Goal: Communication & Community: Share content

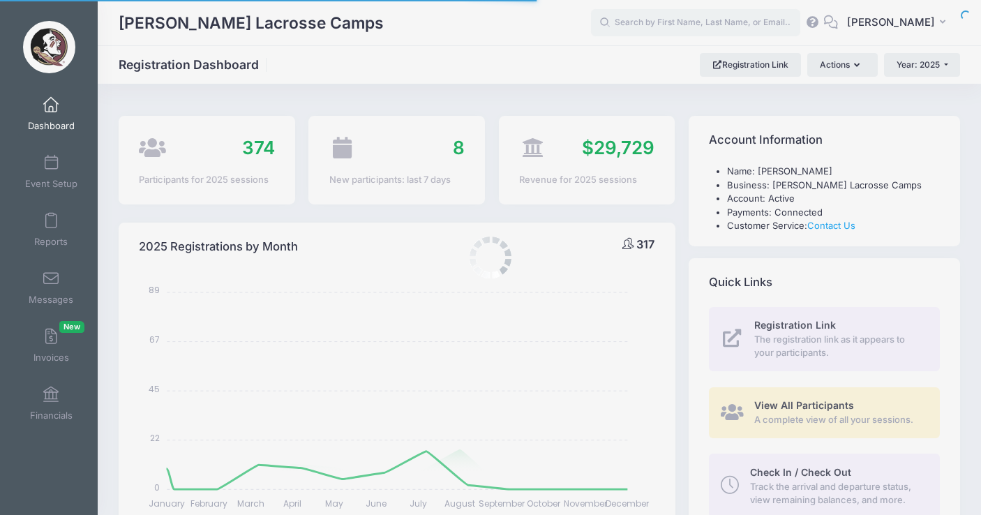
select select
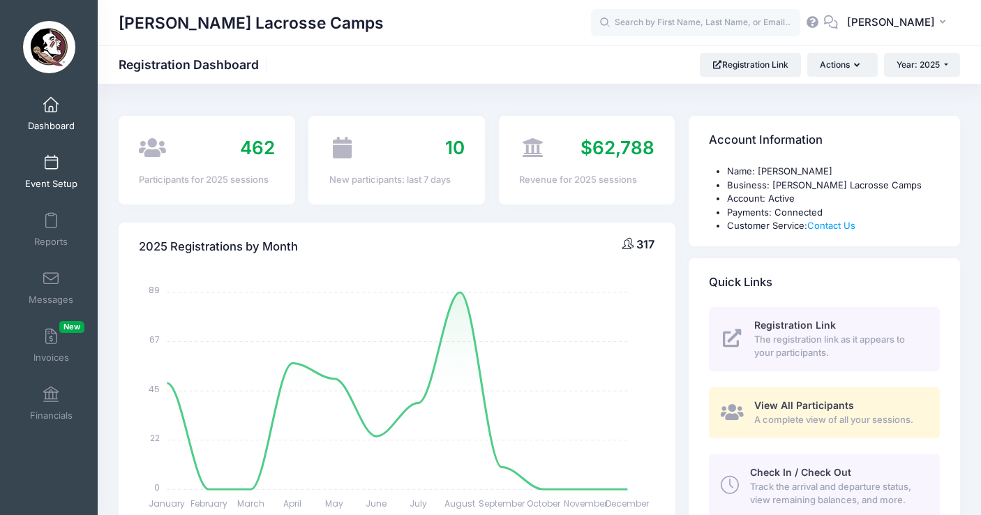
click at [51, 158] on span at bounding box center [51, 163] width 0 height 15
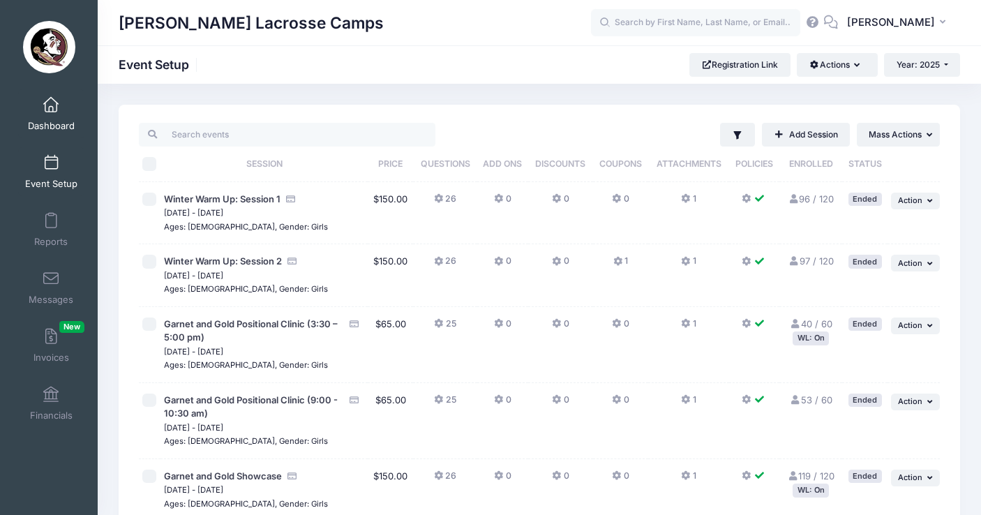
click at [51, 110] on span at bounding box center [51, 105] width 0 height 15
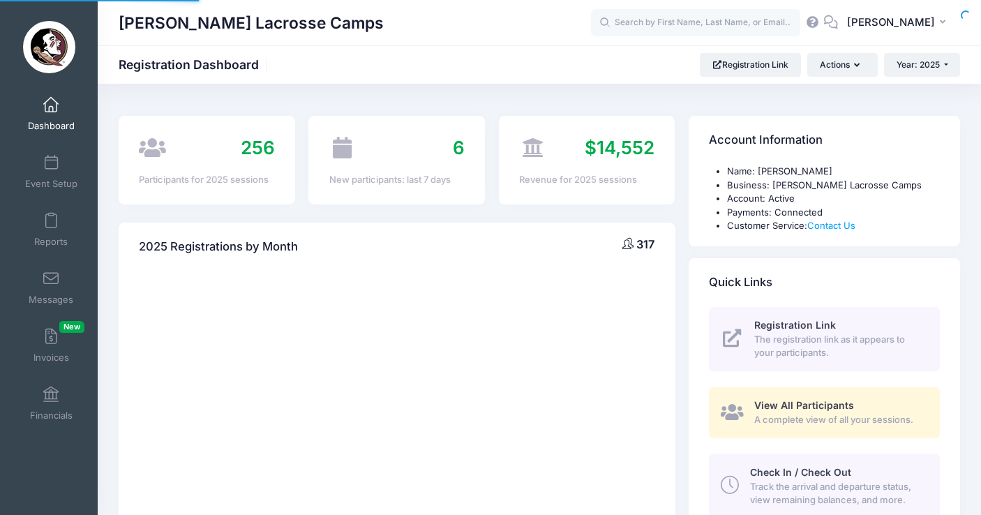
select select
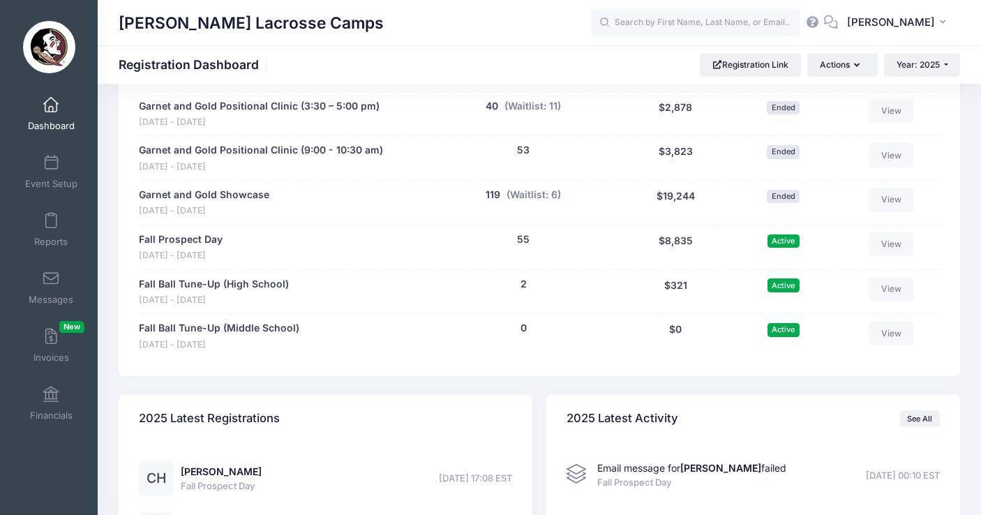
scroll to position [805, 0]
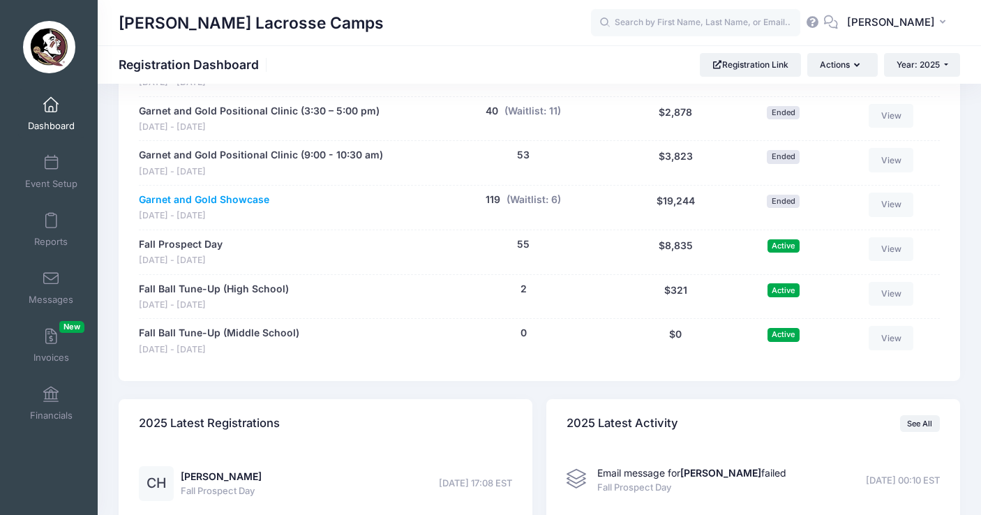
click at [188, 192] on link "Garnet and Gold Showcase" at bounding box center [204, 199] width 130 height 15
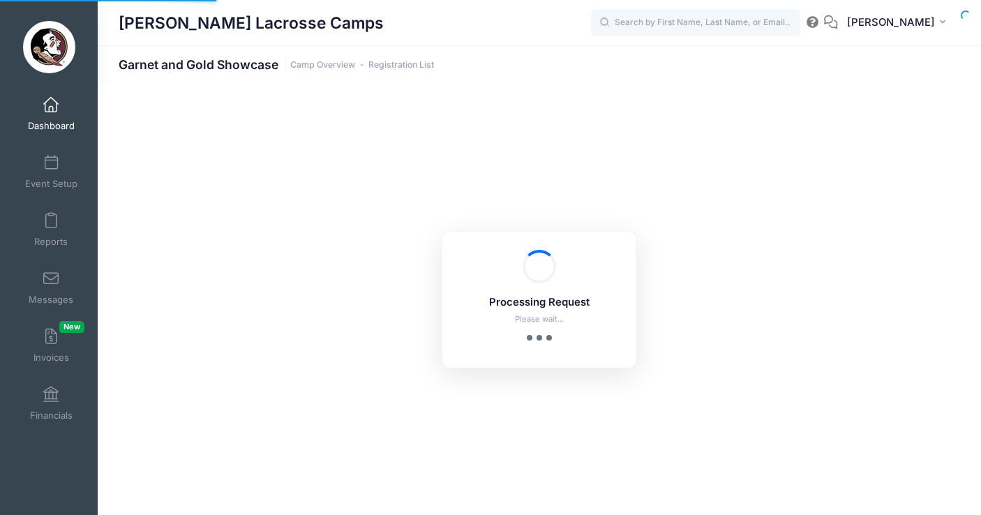
select select "10"
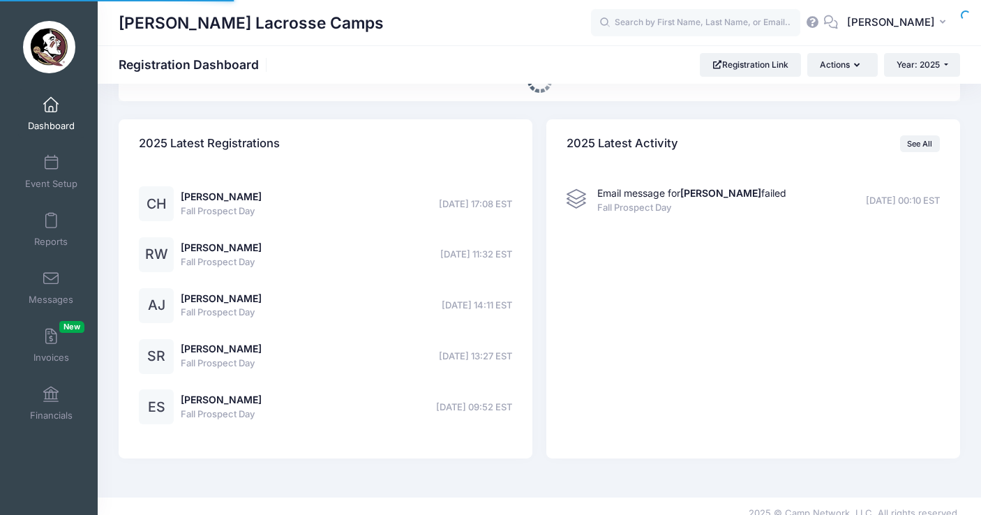
select select
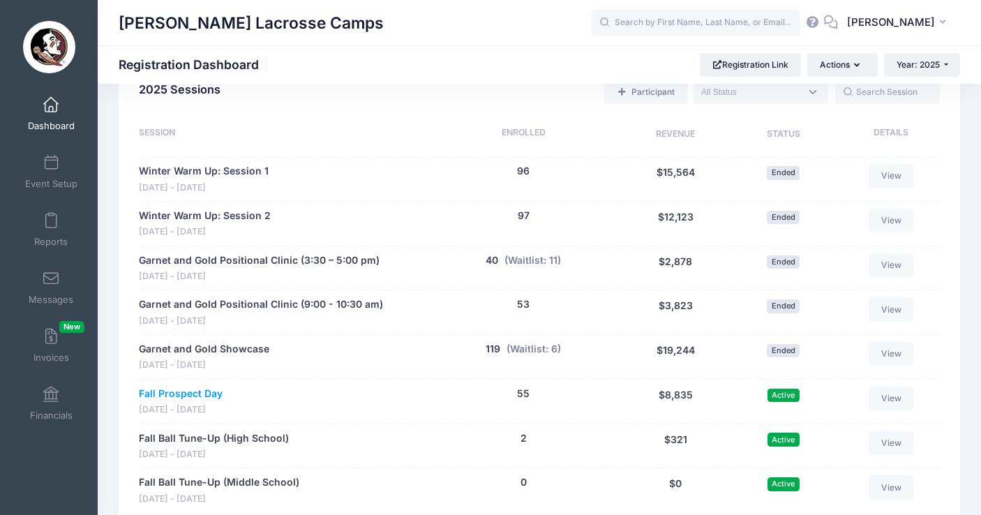
click at [208, 386] on link "Fall Prospect Day" at bounding box center [181, 393] width 84 height 15
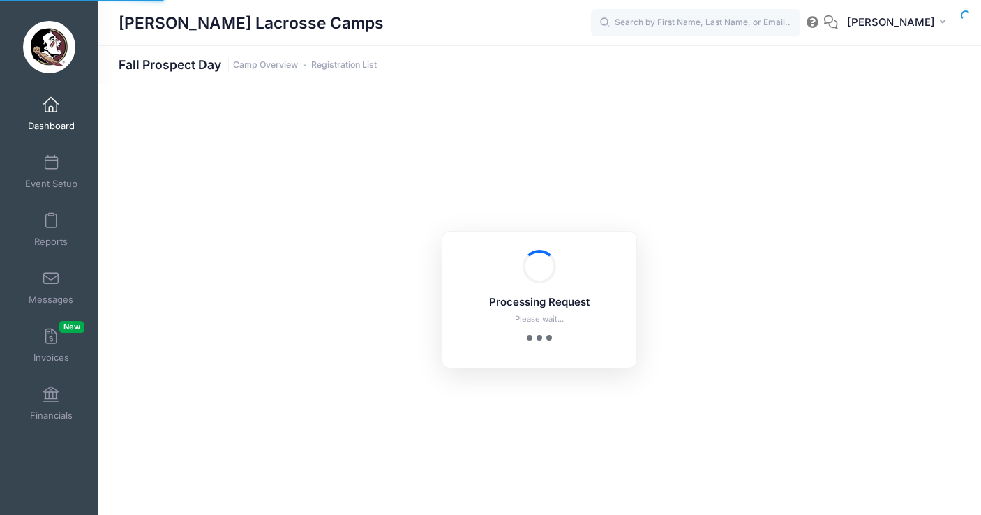
select select "10"
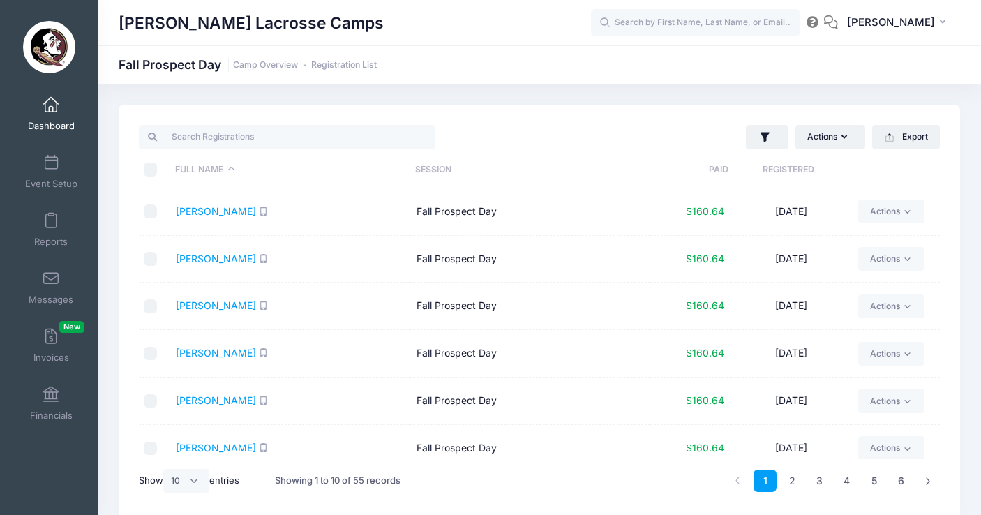
click at [146, 164] on input "\a \a \a \a" at bounding box center [151, 170] width 14 height 14
checkbox input "true"
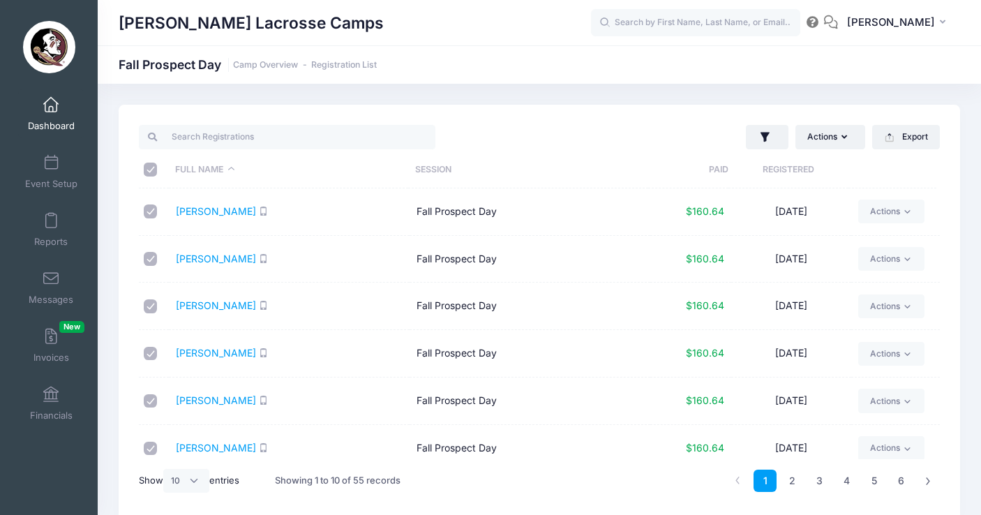
checkbox input "true"
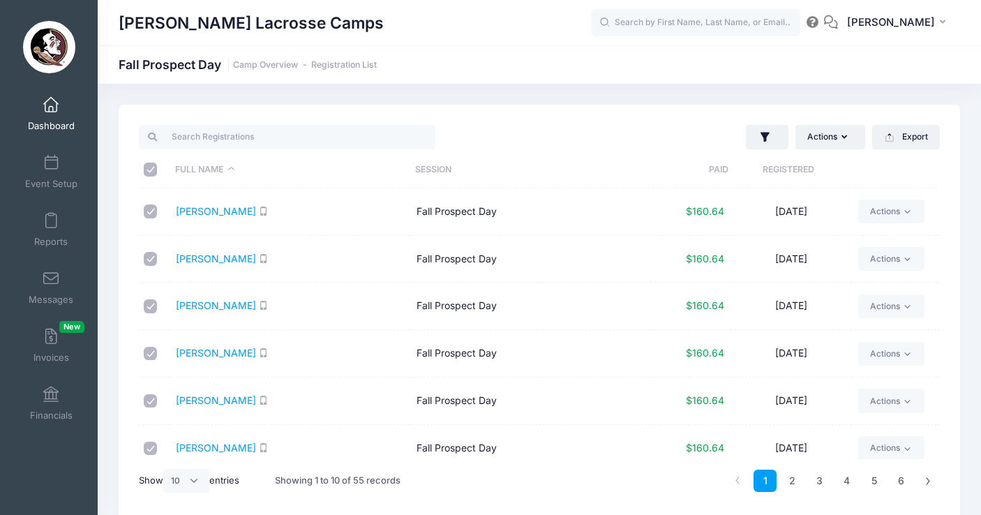
checkbox input "true"
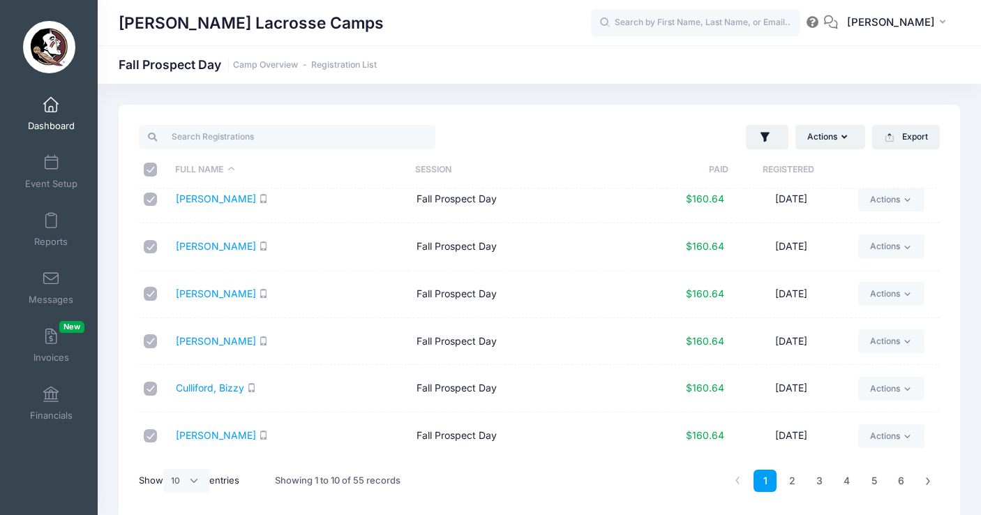
scroll to position [199, 0]
select select "50"
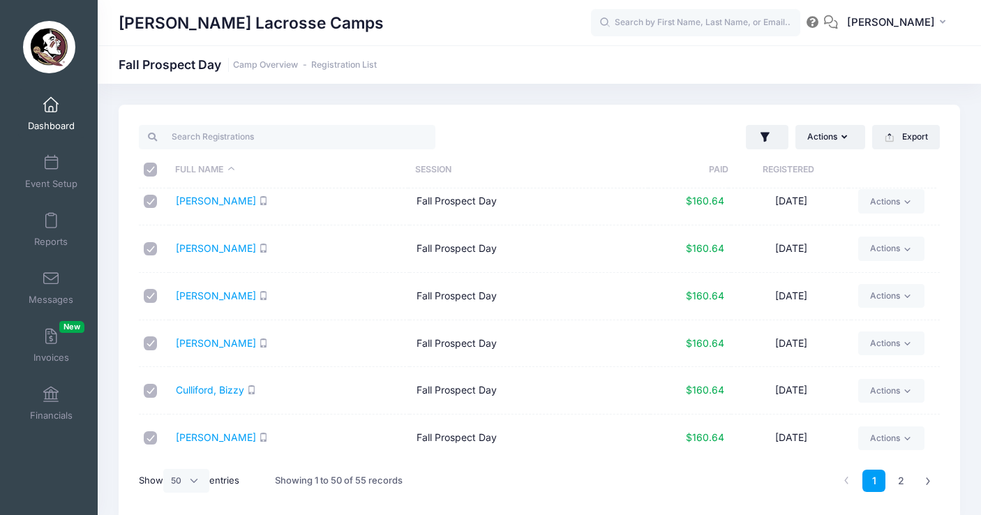
click at [149, 167] on input "\a \a \a \a" at bounding box center [151, 170] width 14 height 14
checkbox input "false"
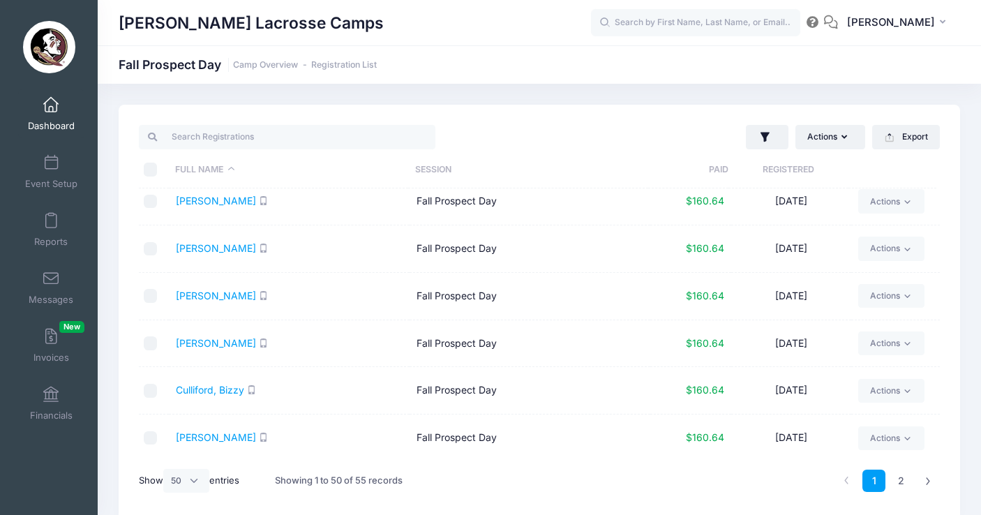
checkbox input "false"
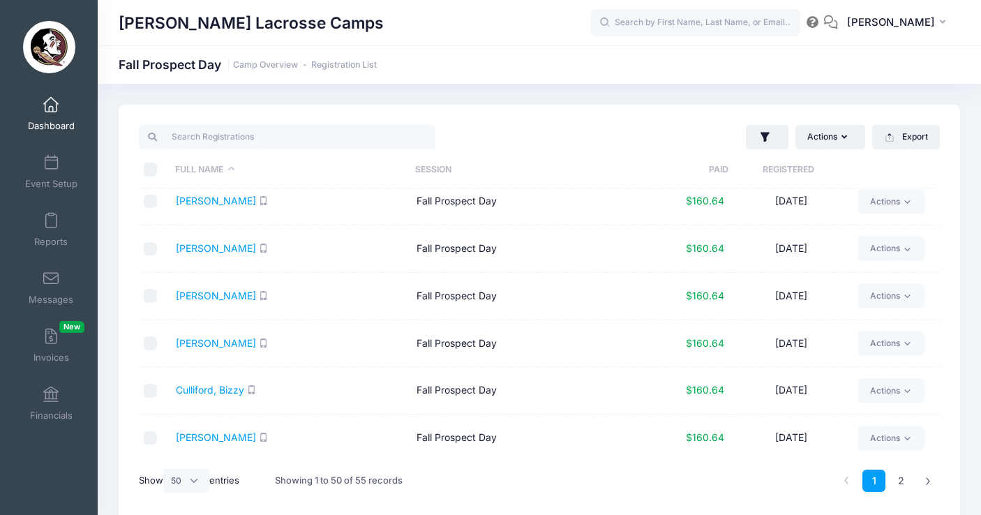
checkbox input "false"
click at [149, 167] on input "\a \a \a \a" at bounding box center [151, 170] width 14 height 14
checkbox input "true"
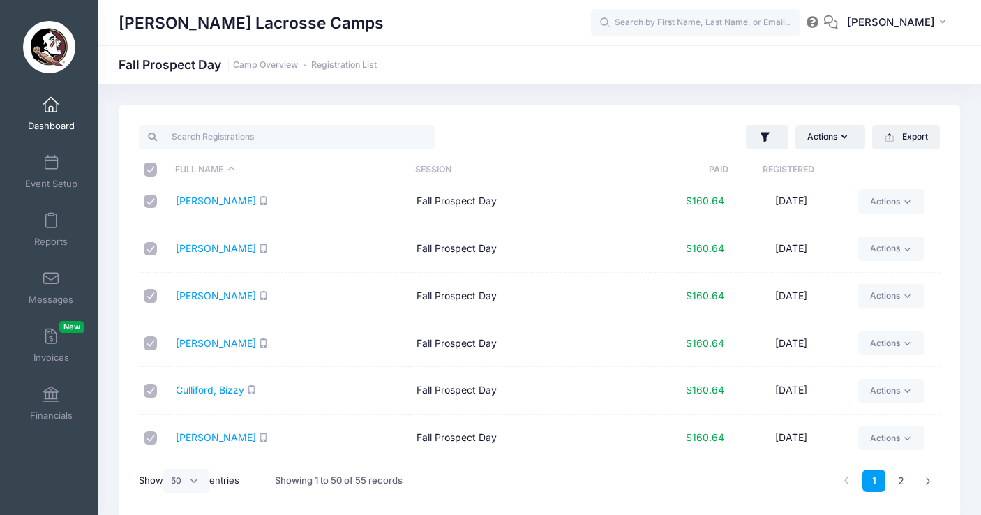
checkbox input "true"
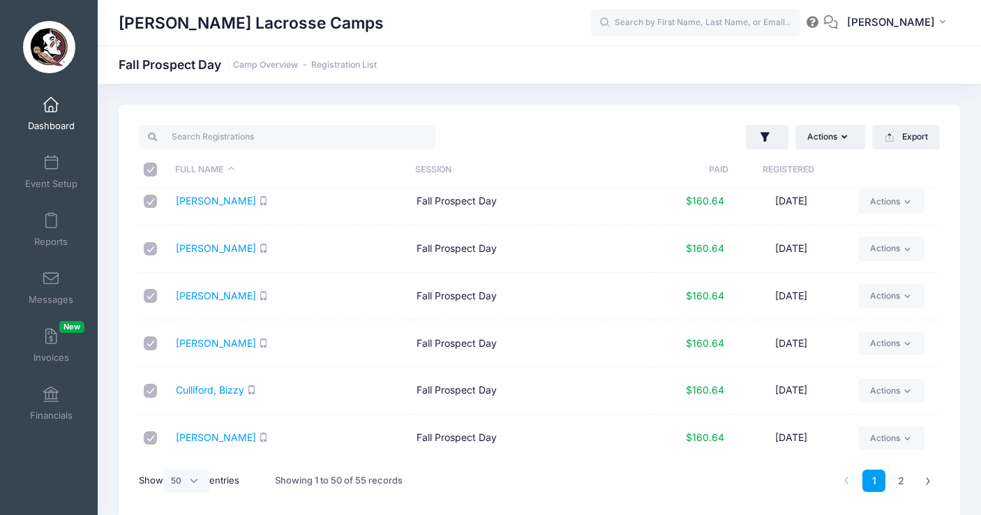
checkbox input "true"
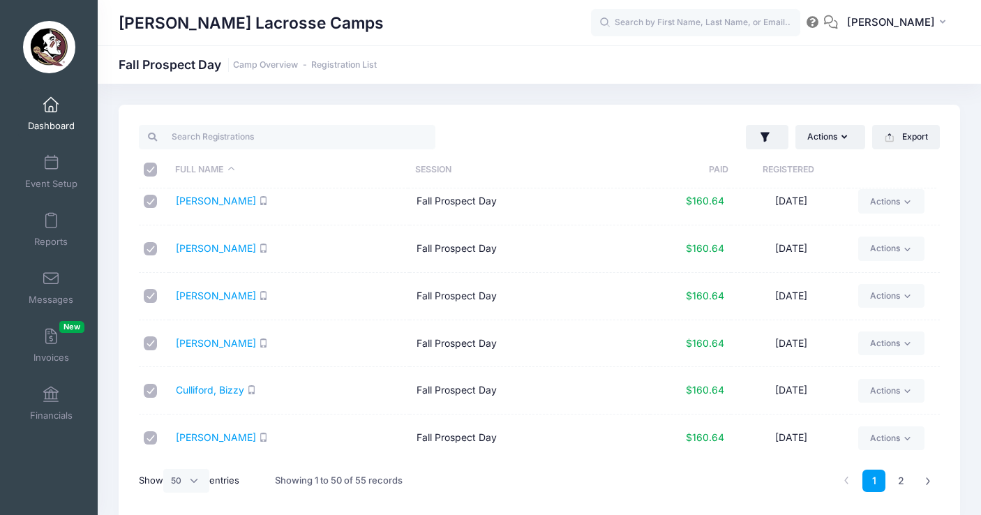
checkbox input "true"
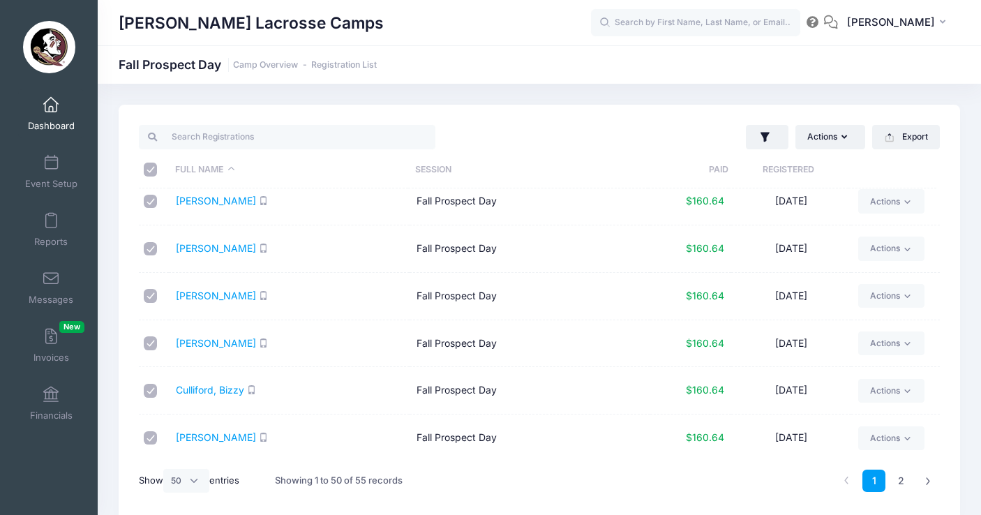
checkbox input "true"
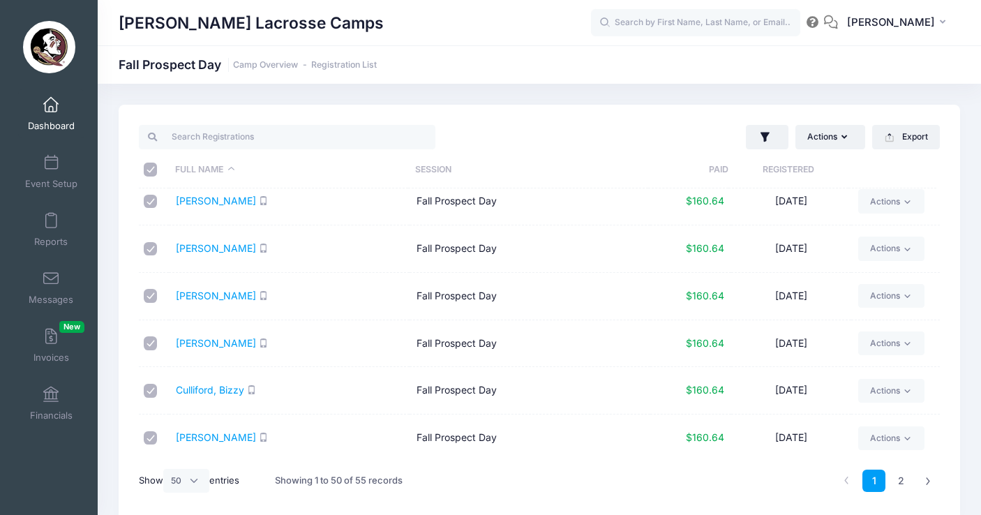
checkbox input "true"
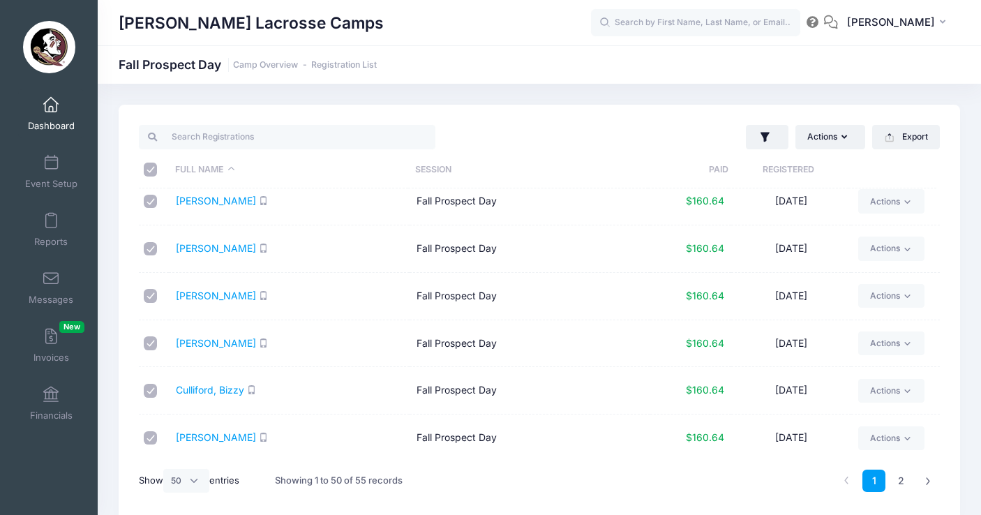
checkbox input "true"
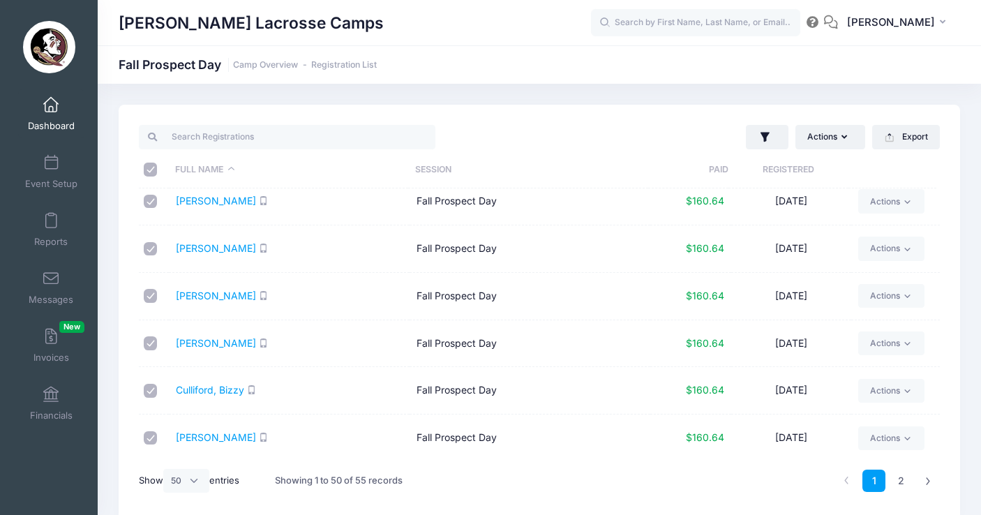
checkbox input "true"
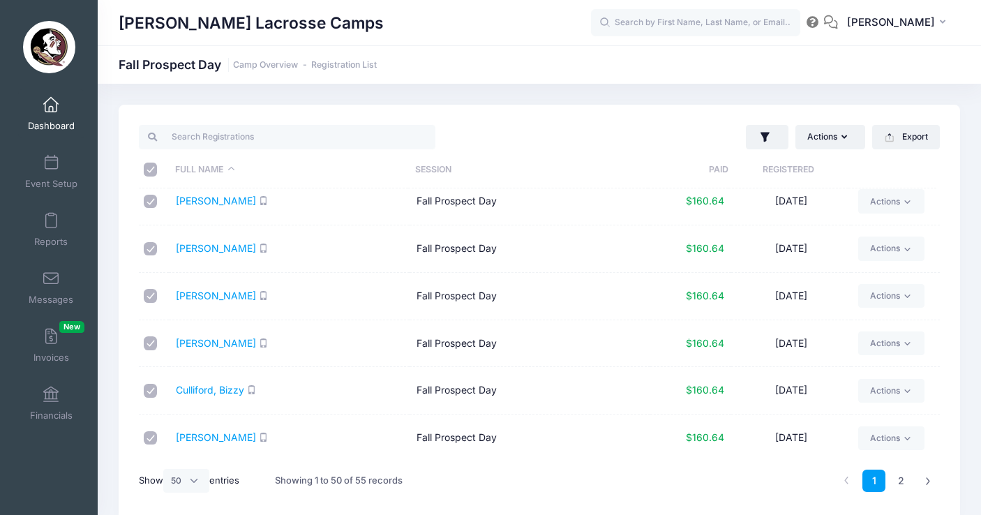
checkbox input "true"
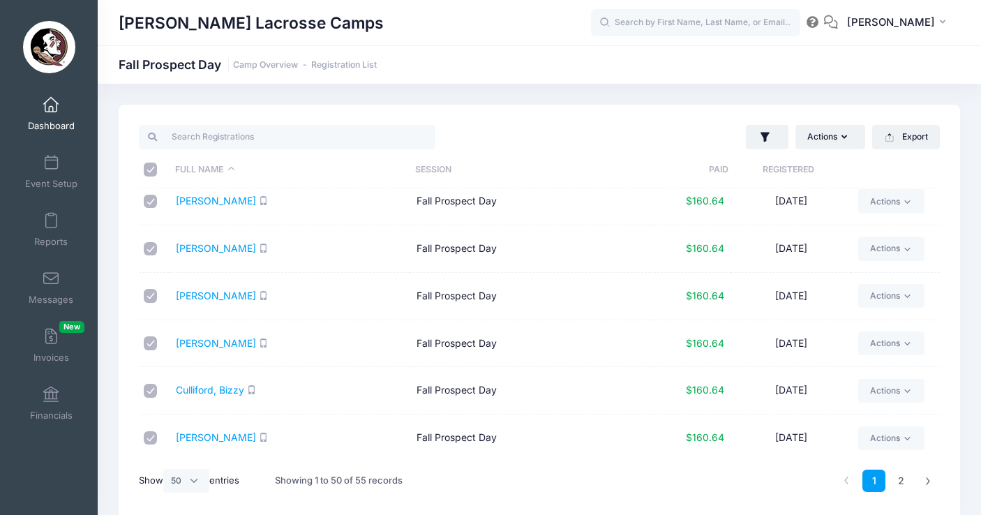
checkbox input "true"
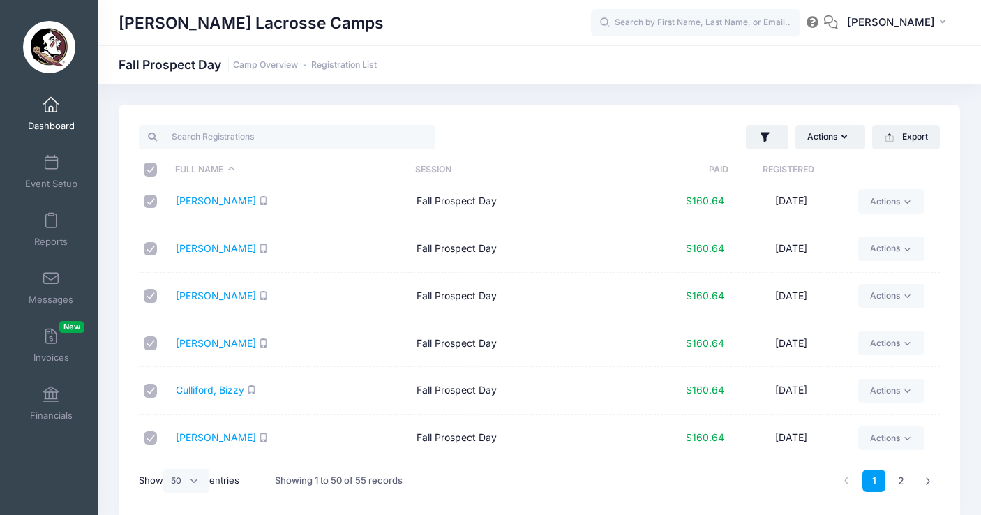
checkbox input "true"
click at [901, 478] on link "2" at bounding box center [900, 480] width 23 height 23
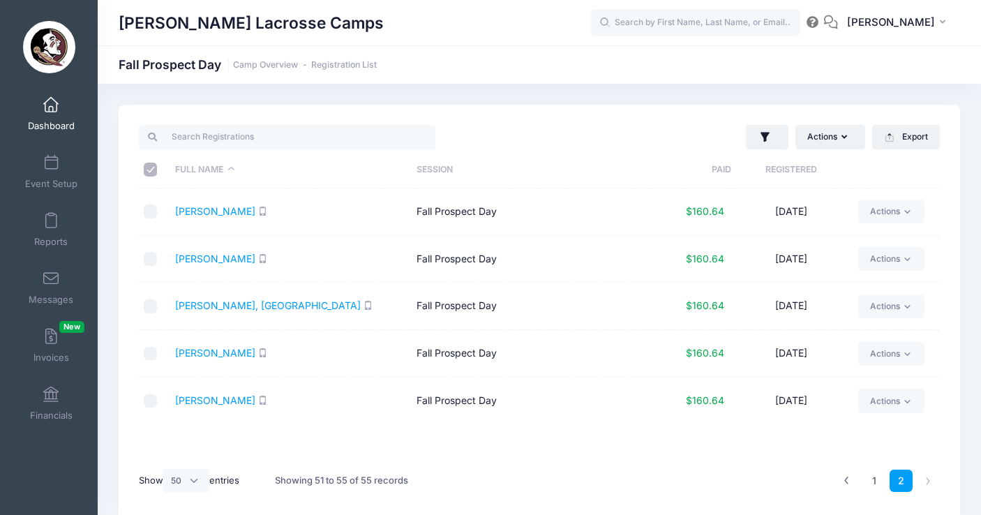
scroll to position [0, 0]
click at [152, 163] on input "\a \a \a \a" at bounding box center [151, 170] width 14 height 14
checkbox input "true"
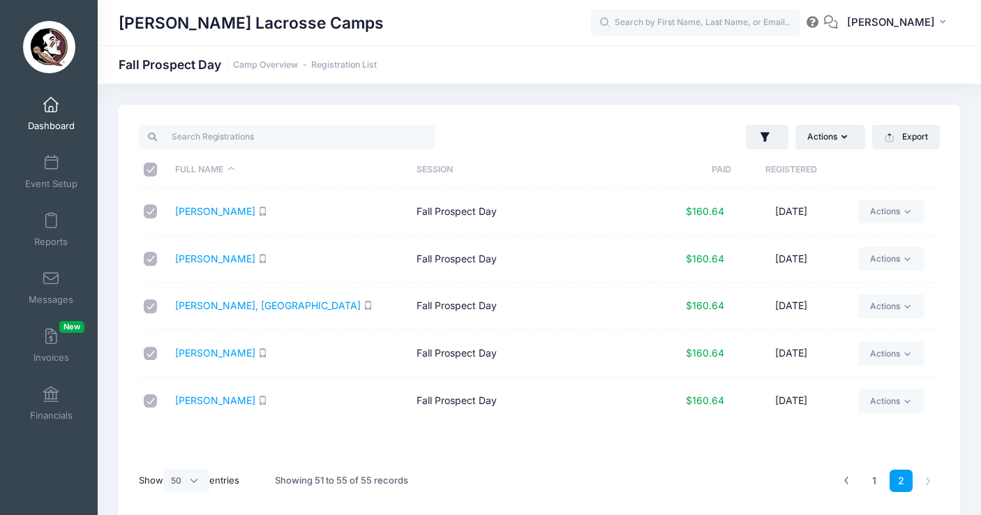
checkbox input "true"
click at [838, 137] on button "Actions" at bounding box center [830, 137] width 70 height 24
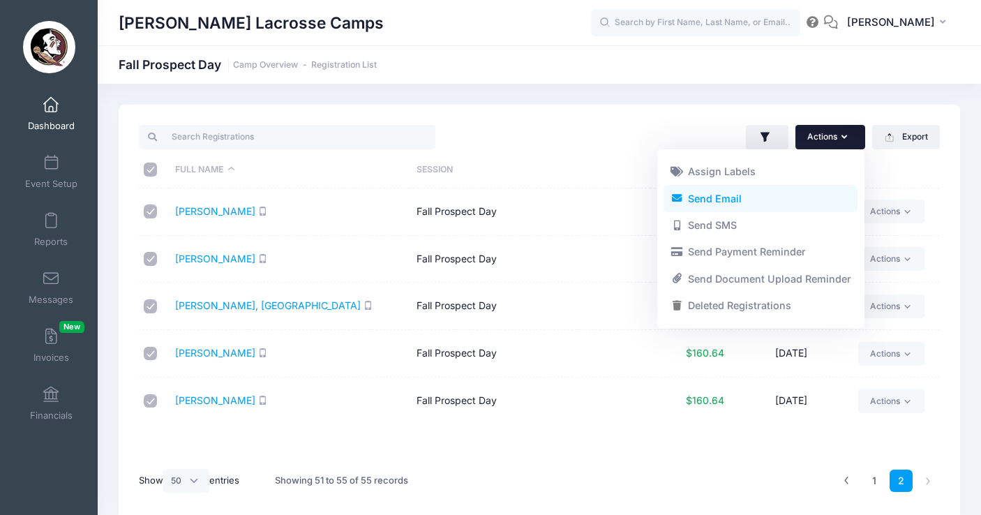
click at [790, 199] on link "Send Email" at bounding box center [760, 198] width 194 height 27
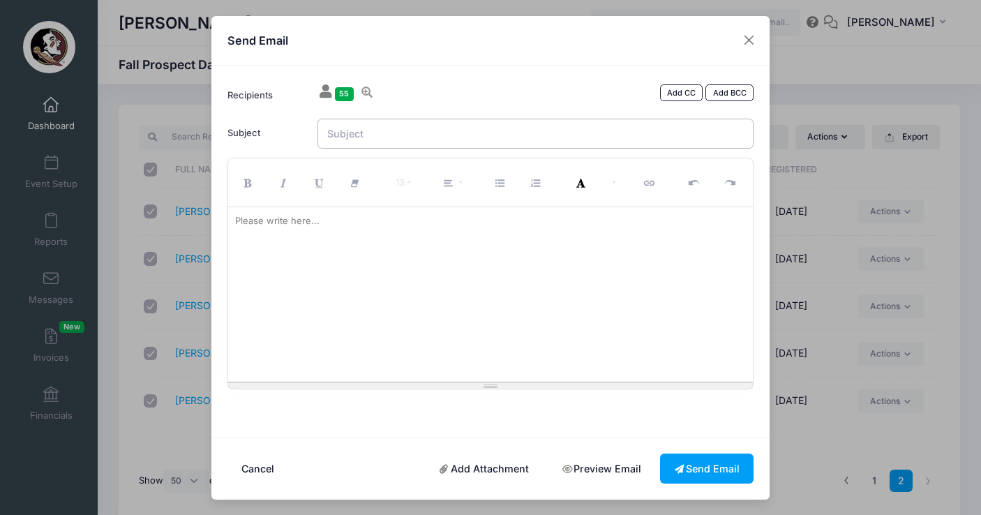
click at [494, 142] on input "Subject" at bounding box center [535, 134] width 437 height 30
type input "C"
type input "Fall Prospect Day"
click at [691, 100] on link "Add CC" at bounding box center [681, 92] width 43 height 17
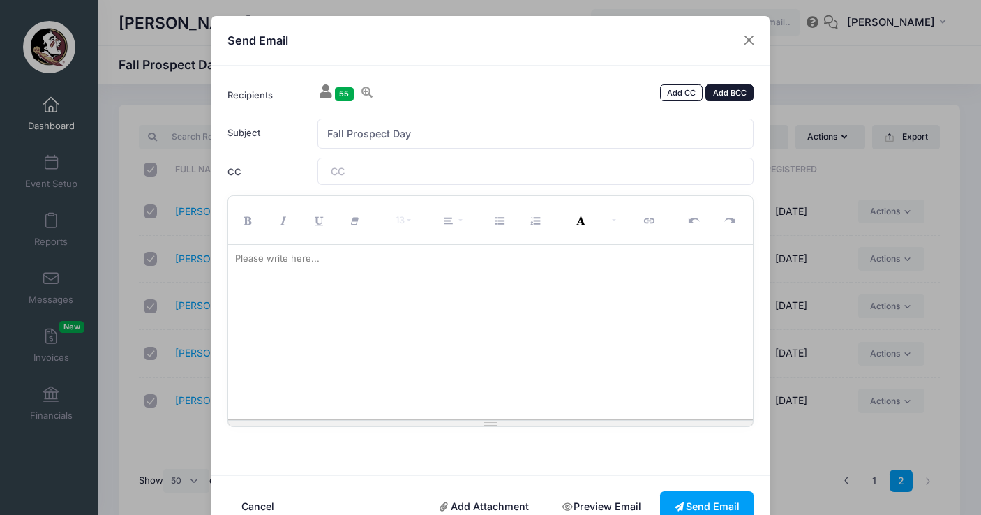
click at [741, 94] on link "Add BCC" at bounding box center [729, 92] width 48 height 17
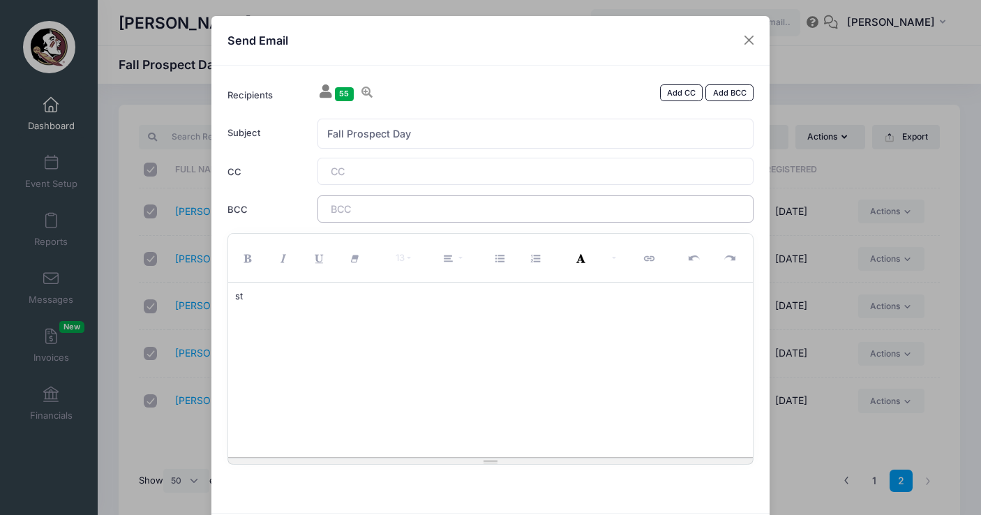
click at [529, 212] on tags "​" at bounding box center [535, 208] width 437 height 27
click at [473, 163] on tags "​" at bounding box center [535, 171] width 437 height 27
click at [319, 297] on p "st" at bounding box center [490, 296] width 511 height 14
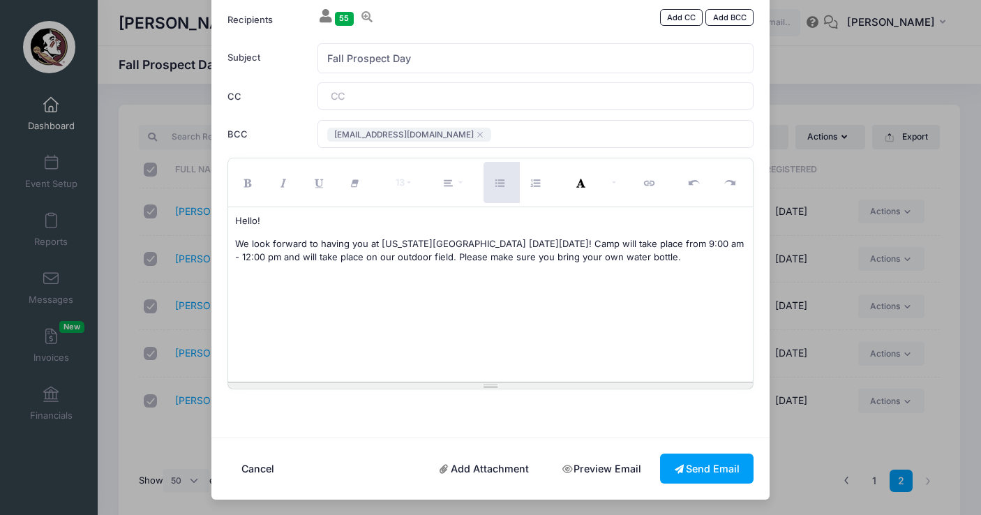
scroll to position [74, 0]
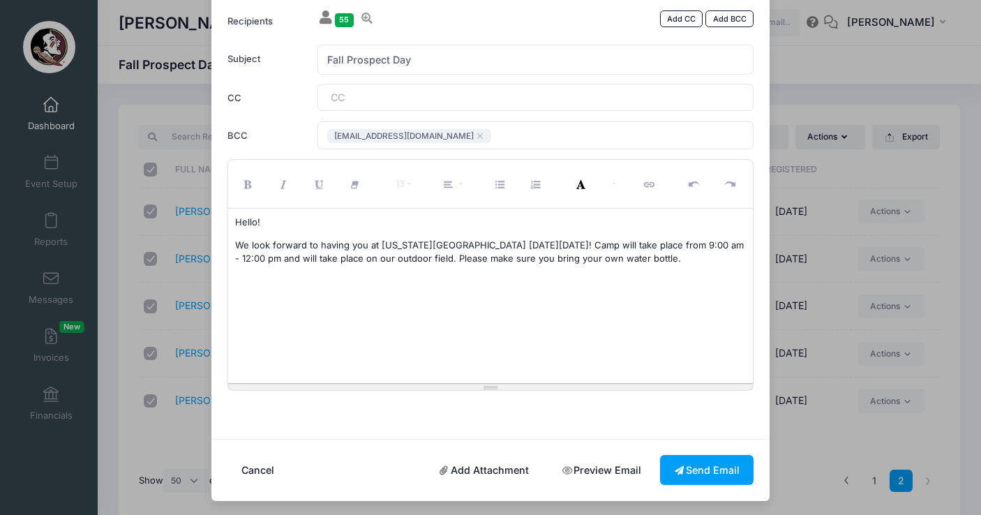
click at [489, 466] on link "Add Attachment" at bounding box center [484, 470] width 118 height 30
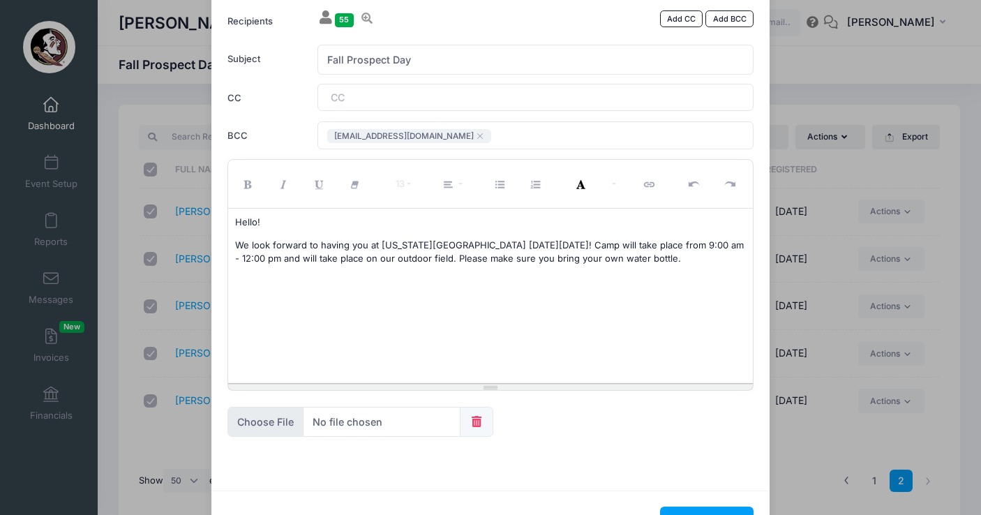
click at [273, 417] on input "file" at bounding box center [343, 422] width 233 height 30
click at [598, 315] on div "Hello! We look forward to having you at Florida State on Sunday, 9/14! Camp wil…" at bounding box center [490, 296] width 525 height 174
click at [458, 283] on div "Hello! We look forward to having you at Florida State on Sunday, 9/14! Camp wil…" at bounding box center [490, 296] width 525 height 174
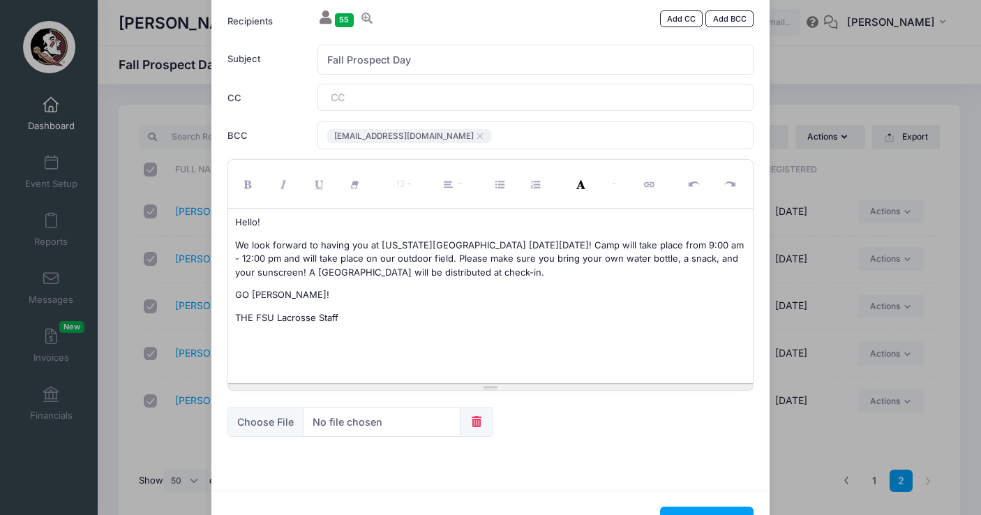
click at [242, 315] on p "THE FSU Lacrosse Staff" at bounding box center [490, 318] width 511 height 14
click at [262, 422] on input "file" at bounding box center [343, 422] width 233 height 30
type input "C:\fakepath\Fall prospect camp directions .pdf"
click at [432, 304] on div "Hello! We look forward to having you at Florida State on Sunday, 9/14! Camp wil…" at bounding box center [490, 296] width 525 height 174
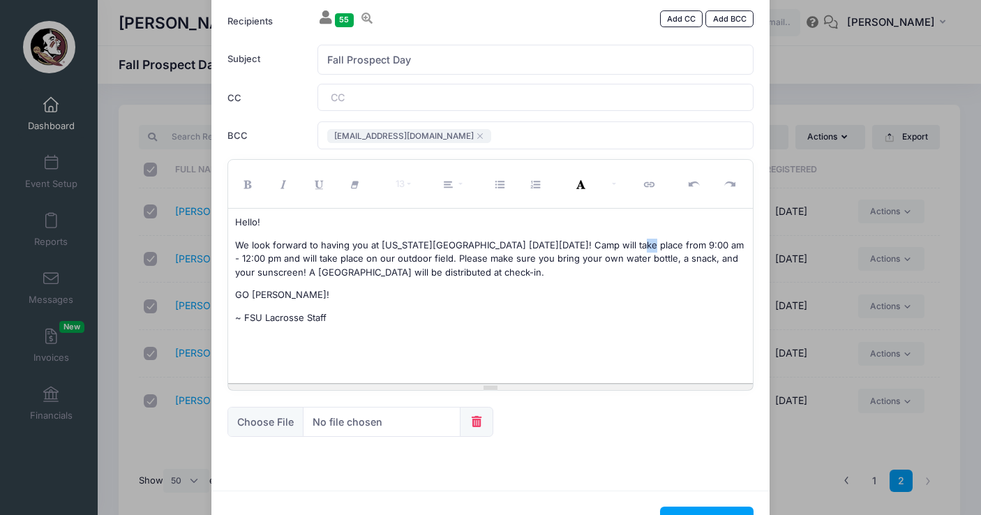
drag, startPoint x: 618, startPoint y: 243, endPoint x: 607, endPoint y: 243, distance: 11.2
click at [607, 243] on p "We look forward to having you at Florida State on Sunday, 9/14! Camp will take …" at bounding box center [490, 259] width 511 height 41
click at [587, 241] on p "We look forward to having you at Florida State on Sunday, 9/14! Camp will take …" at bounding box center [490, 259] width 511 height 41
drag, startPoint x: 597, startPoint y: 241, endPoint x: 550, endPoint y: 238, distance: 46.9
click at [550, 239] on p "We look forward to having you at Florida State on Sunday, 9/14! Camp will take …" at bounding box center [490, 259] width 511 height 41
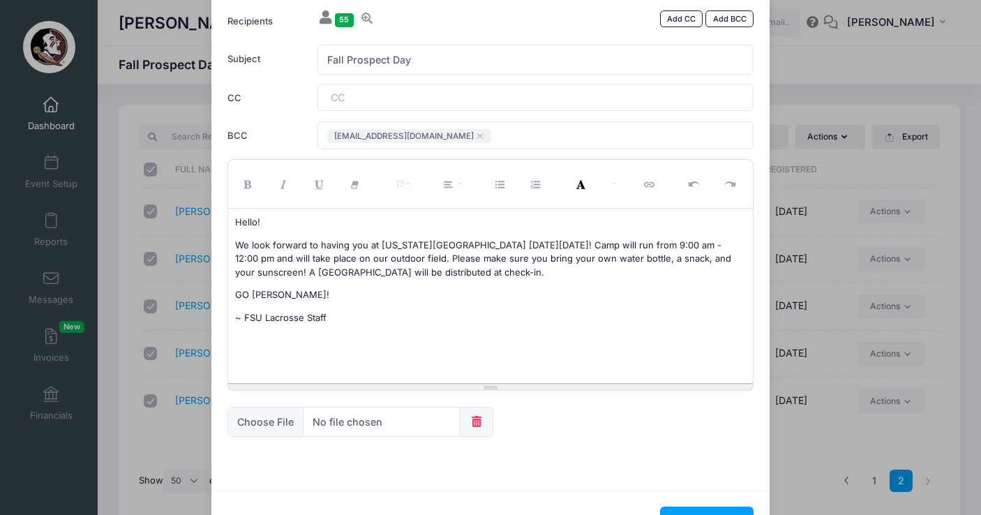
click at [566, 277] on div "Hello! We look forward to having you at Florida State on Sunday, 9/14! Camp wil…" at bounding box center [490, 296] width 525 height 174
click at [440, 267] on p "We look forward to having you at Florida State on Sunday, 9/14! Camp will run f…" at bounding box center [490, 259] width 511 height 41
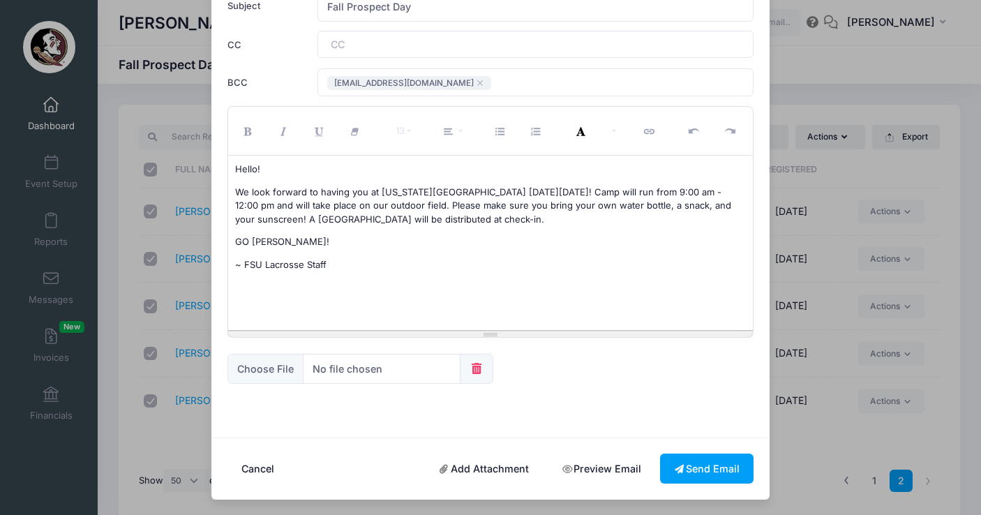
scroll to position [126, 0]
click at [398, 382] on input "file" at bounding box center [343, 369] width 233 height 30
click at [592, 457] on link "Preview Email" at bounding box center [601, 469] width 107 height 30
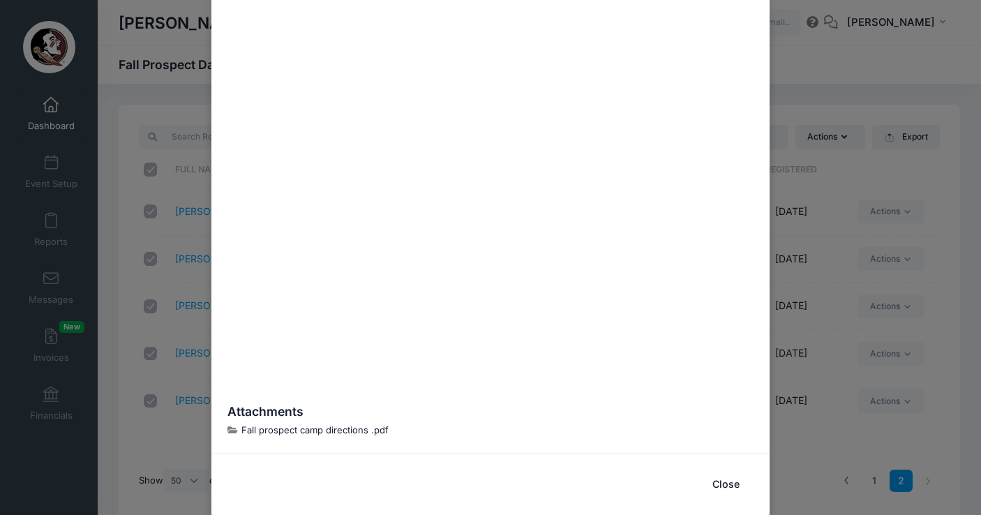
scroll to position [411, 0]
click at [232, 427] on icon at bounding box center [232, 430] width 11 height 9
click at [277, 430] on span "Fall prospect camp directions .pdf" at bounding box center [314, 430] width 147 height 11
click at [715, 474] on button "Close" at bounding box center [725, 485] width 56 height 30
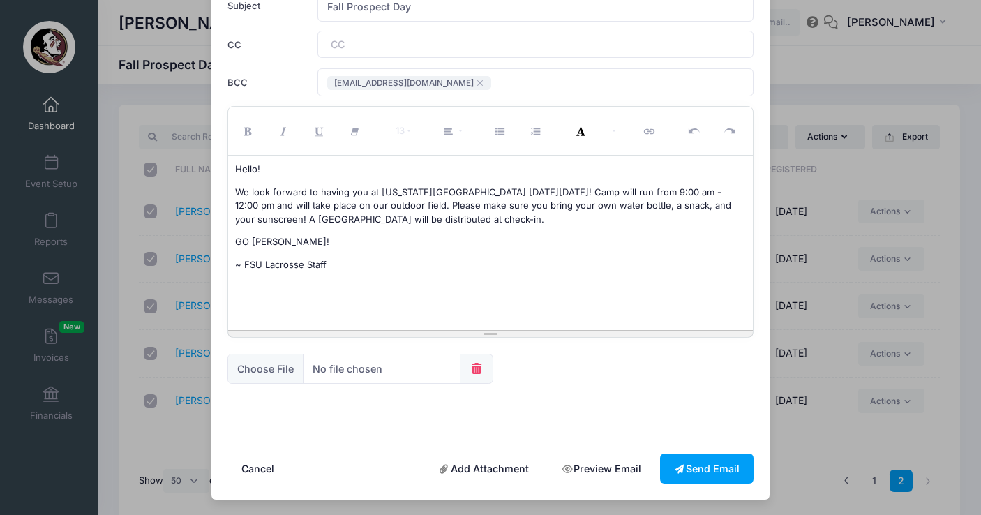
scroll to position [126, 0]
click at [584, 467] on link "Preview Email" at bounding box center [601, 469] width 107 height 30
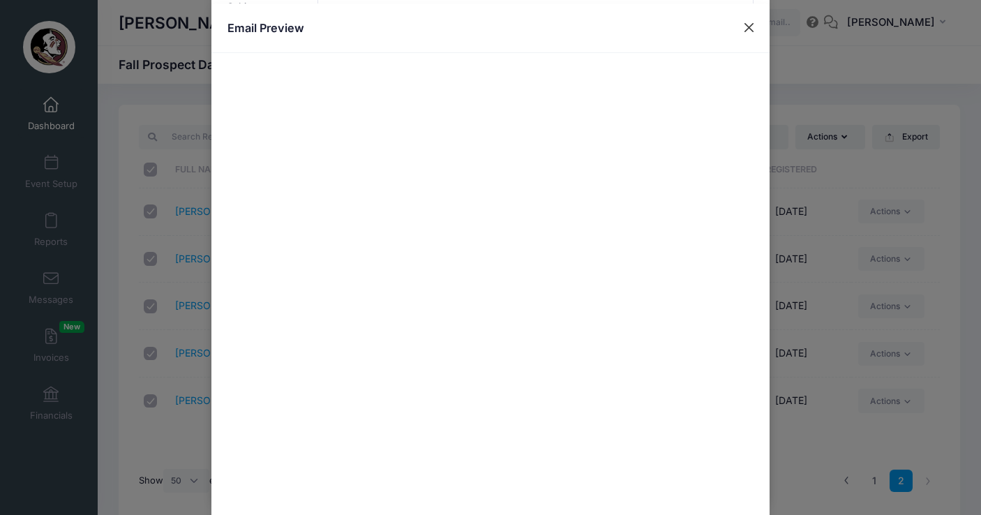
scroll to position [0, 0]
click at [743, 28] on button "Close" at bounding box center [749, 27] width 25 height 25
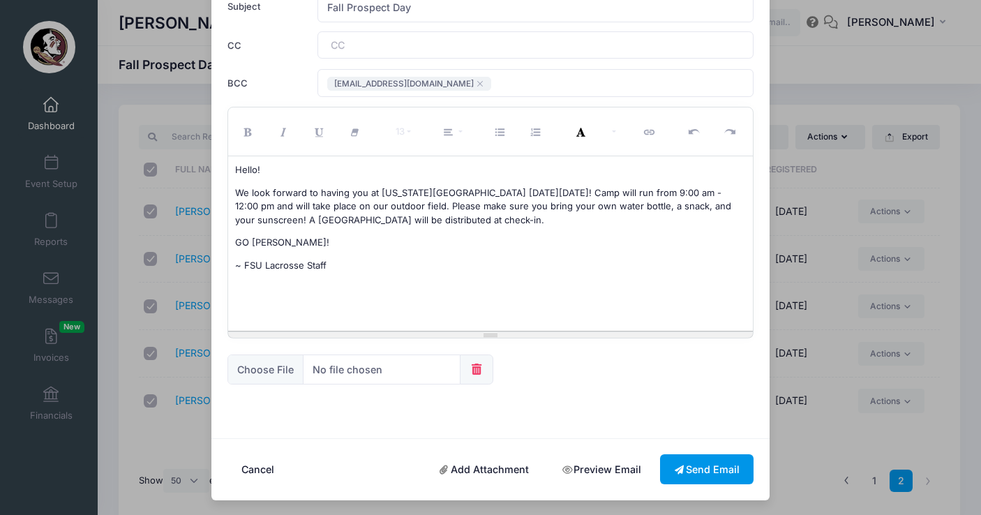
click at [694, 467] on button "Send Email" at bounding box center [706, 469] width 93 height 30
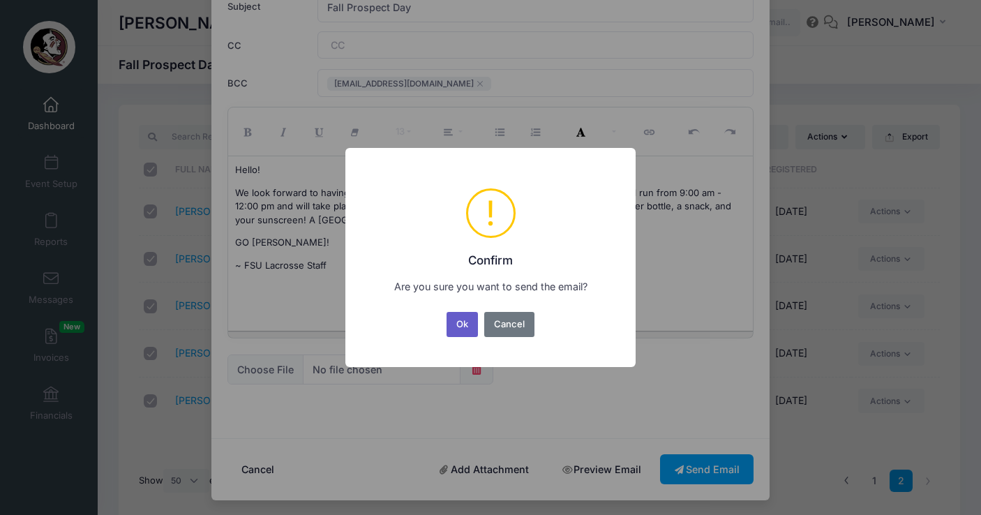
click at [461, 326] on button "Ok" at bounding box center [462, 324] width 32 height 25
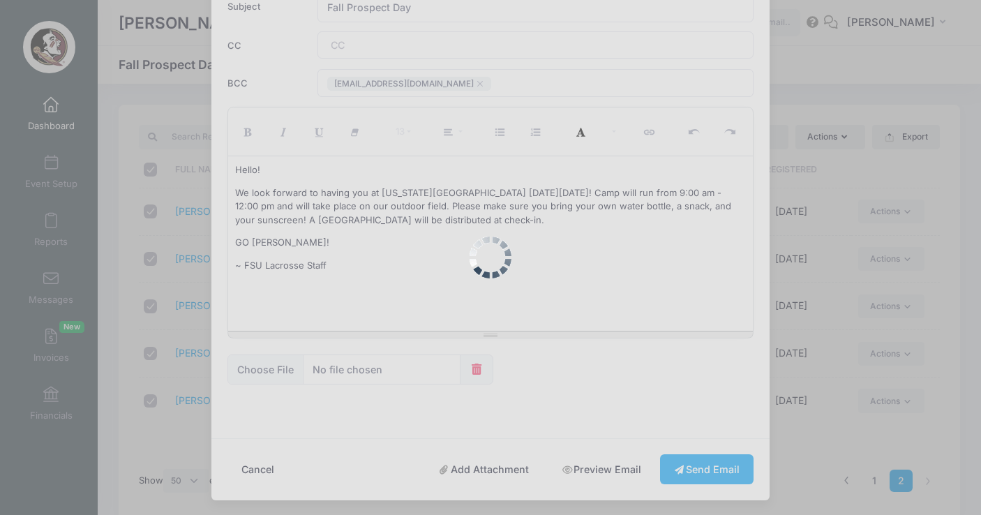
scroll to position [74, 0]
